Goal: Task Accomplishment & Management: Manage account settings

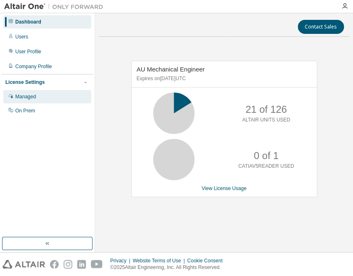
click at [24, 94] on div "Managed" at bounding box center [25, 96] width 21 height 7
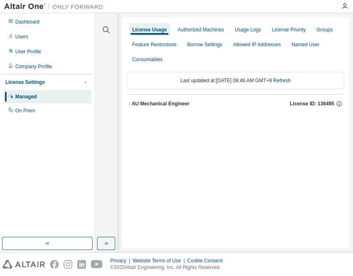
click at [186, 106] on div "AU Mechanical Engineer" at bounding box center [161, 103] width 58 height 7
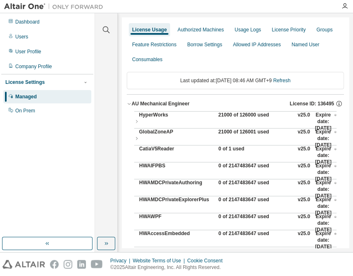
click at [231, 112] on div "21000 of 126000 used" at bounding box center [255, 122] width 74 height 20
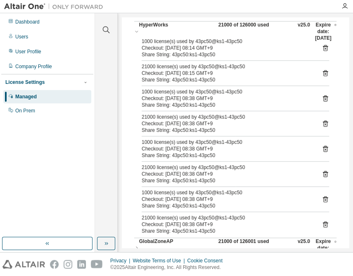
scroll to position [150, 0]
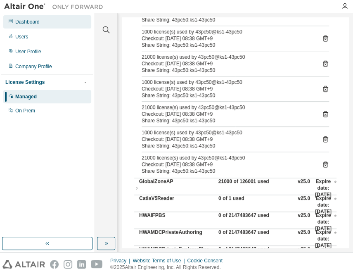
click at [42, 23] on div "Dashboard" at bounding box center [47, 21] width 88 height 13
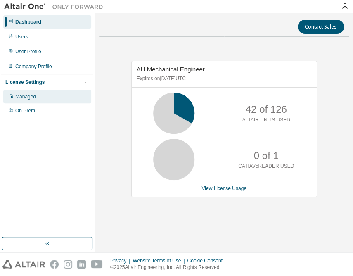
click at [14, 98] on div "Managed" at bounding box center [47, 96] width 88 height 13
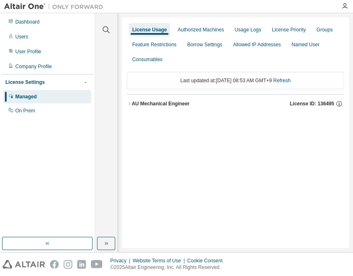
click at [178, 104] on div "AU Mechanical Engineer" at bounding box center [161, 103] width 58 height 7
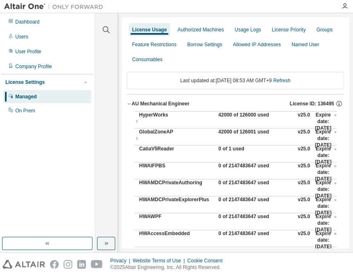
click at [232, 115] on div "42000 of 126000 used" at bounding box center [255, 122] width 74 height 20
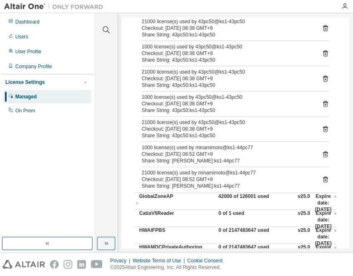
scroll to position [187, 0]
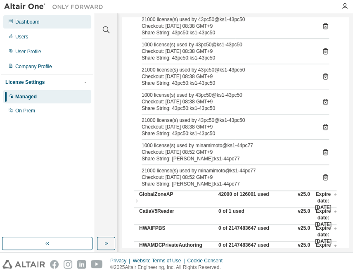
click at [26, 22] on div "Dashboard" at bounding box center [27, 22] width 24 height 7
